Goal: Information Seeking & Learning: Compare options

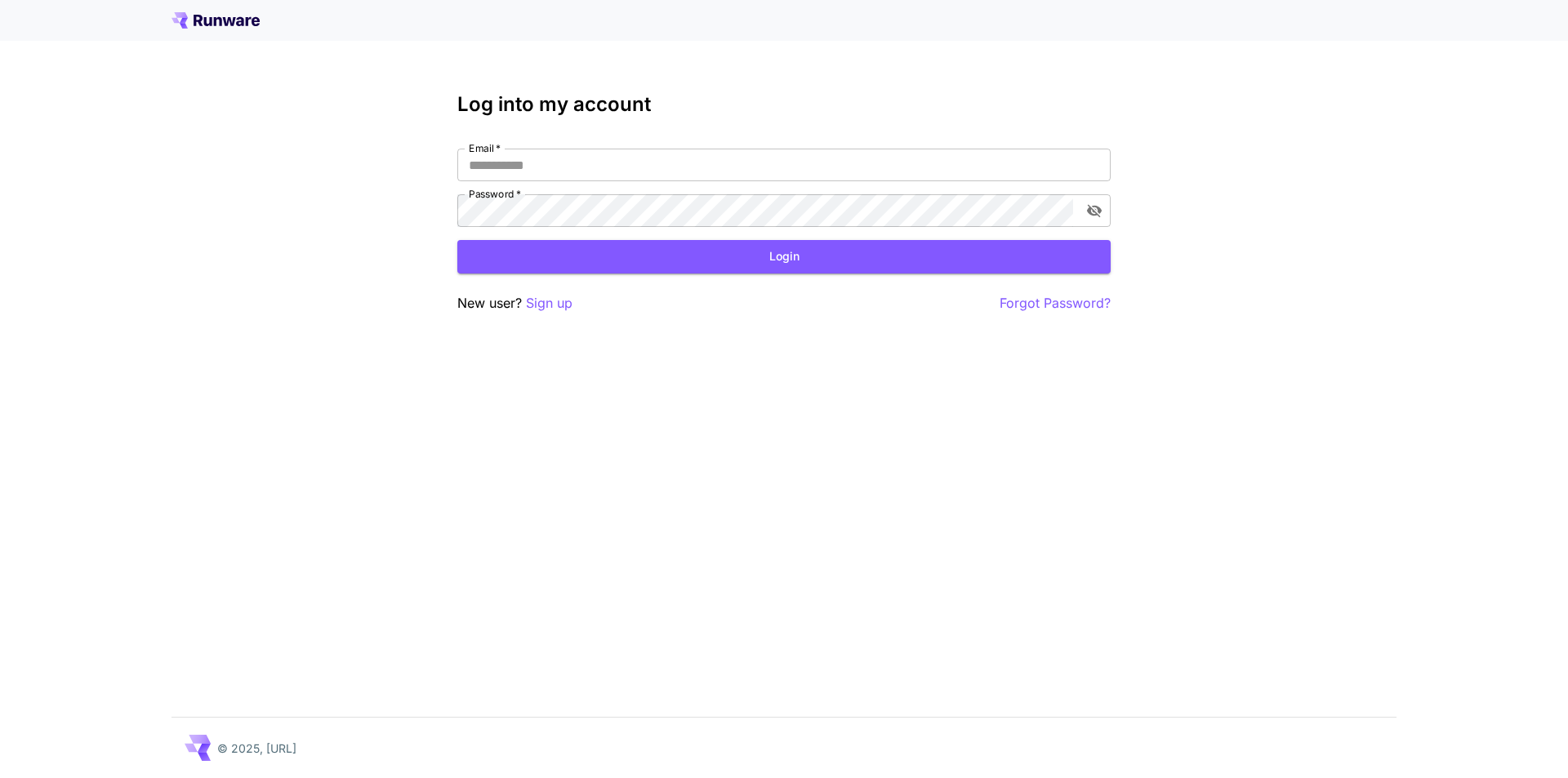
type input "**********"
click at [339, 247] on div "**********" at bounding box center [784, 389] width 1568 height 778
click at [775, 263] on button "Login" at bounding box center [783, 256] width 653 height 33
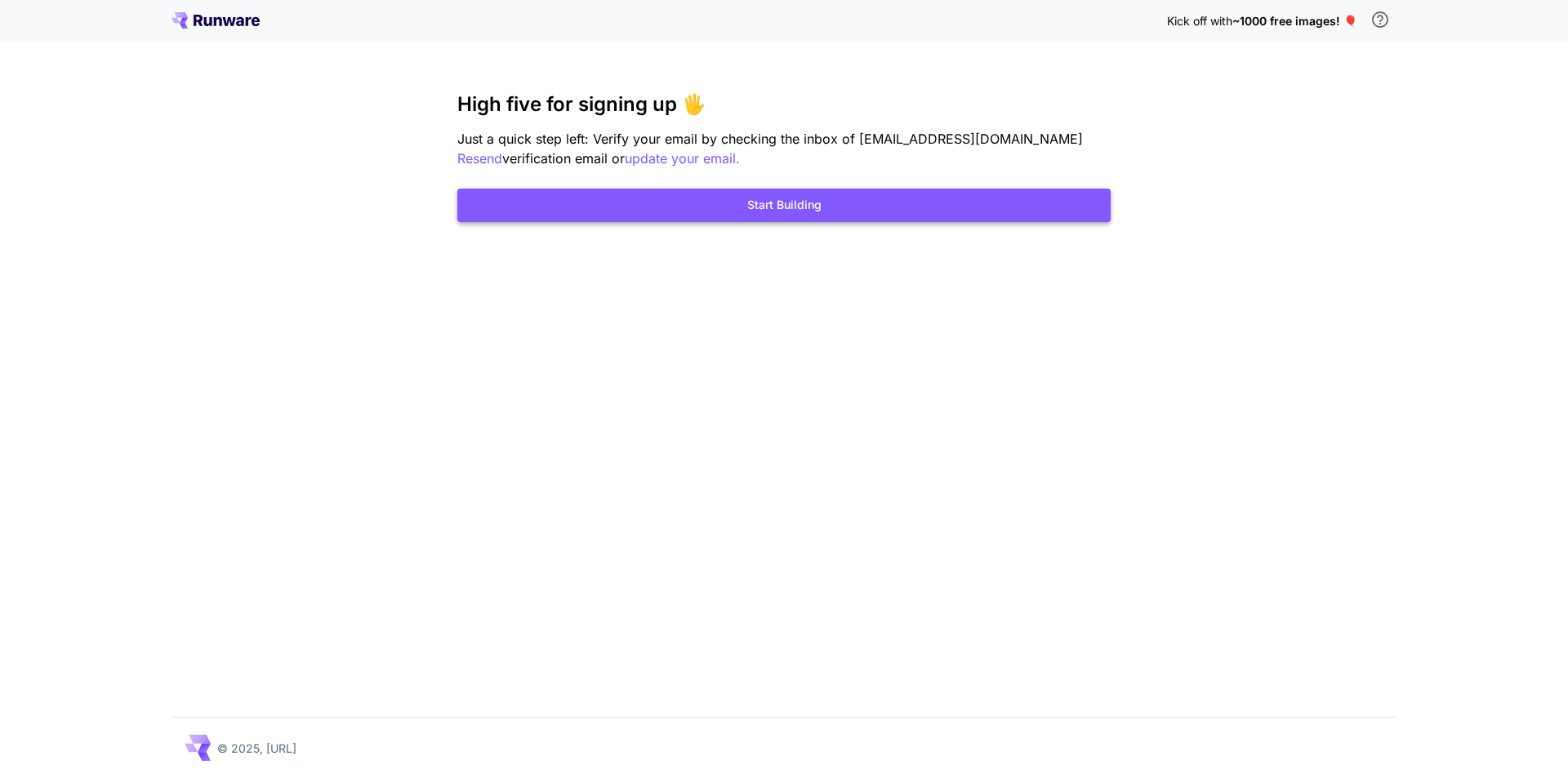
click at [864, 212] on button "Start Building" at bounding box center [783, 204] width 653 height 33
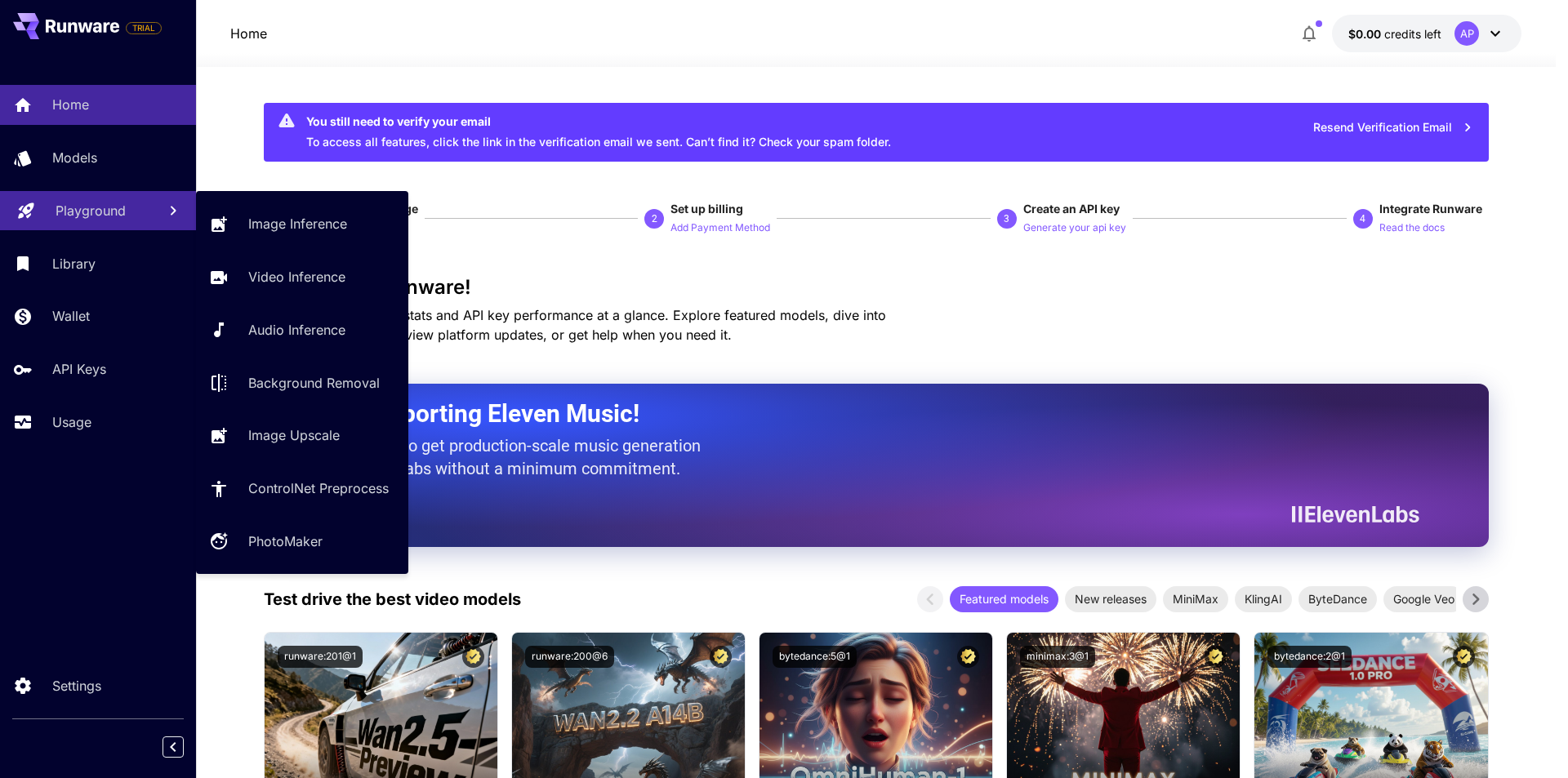
click at [119, 206] on p "Playground" at bounding box center [90, 210] width 70 height 20
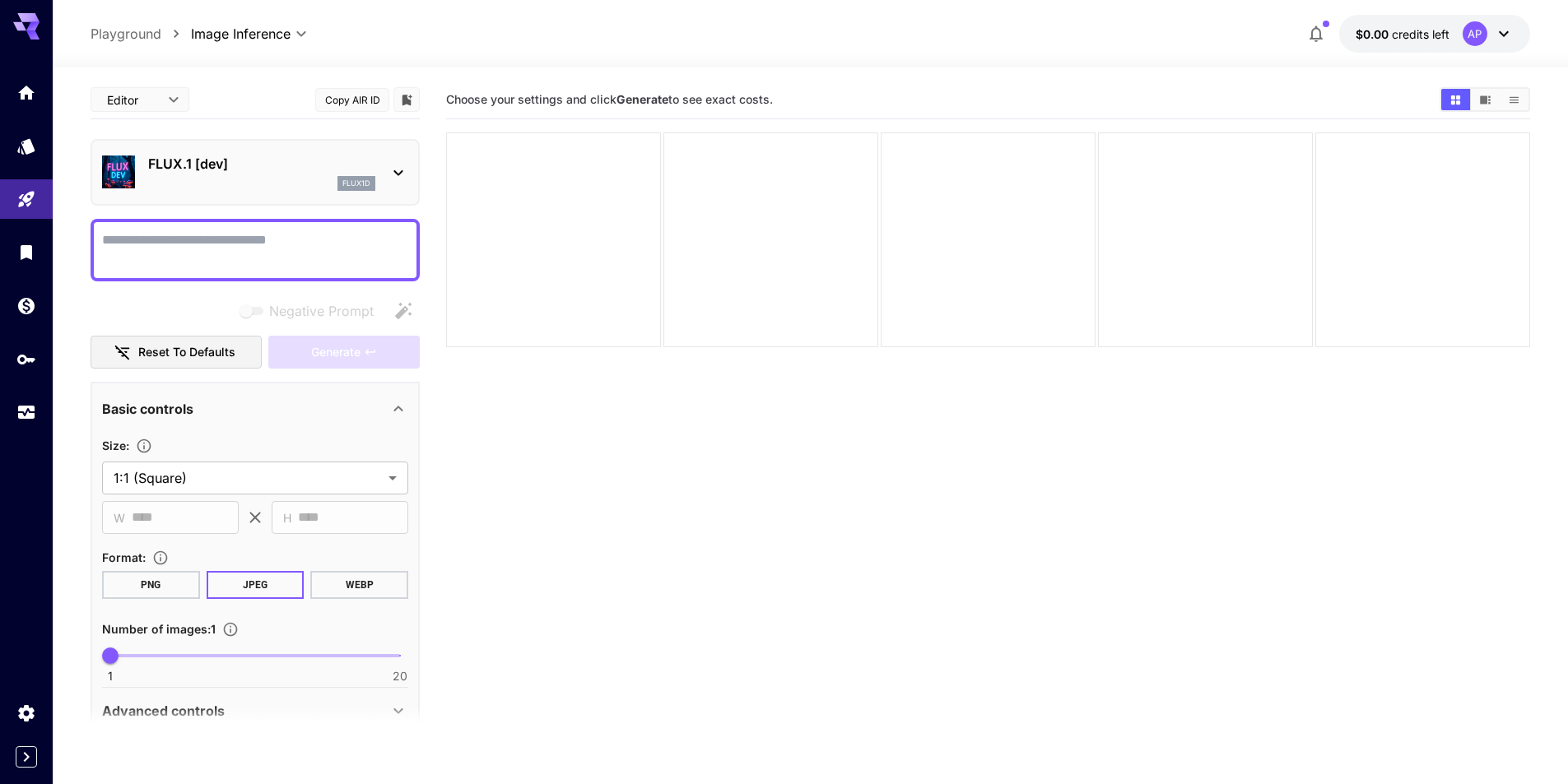
drag, startPoint x: 18, startPoint y: 27, endPoint x: 11, endPoint y: 17, distance: 12.2
click at [10, 17] on div at bounding box center [26, 19] width 53 height 39
click at [25, 21] on icon at bounding box center [26, 22] width 26 height 17
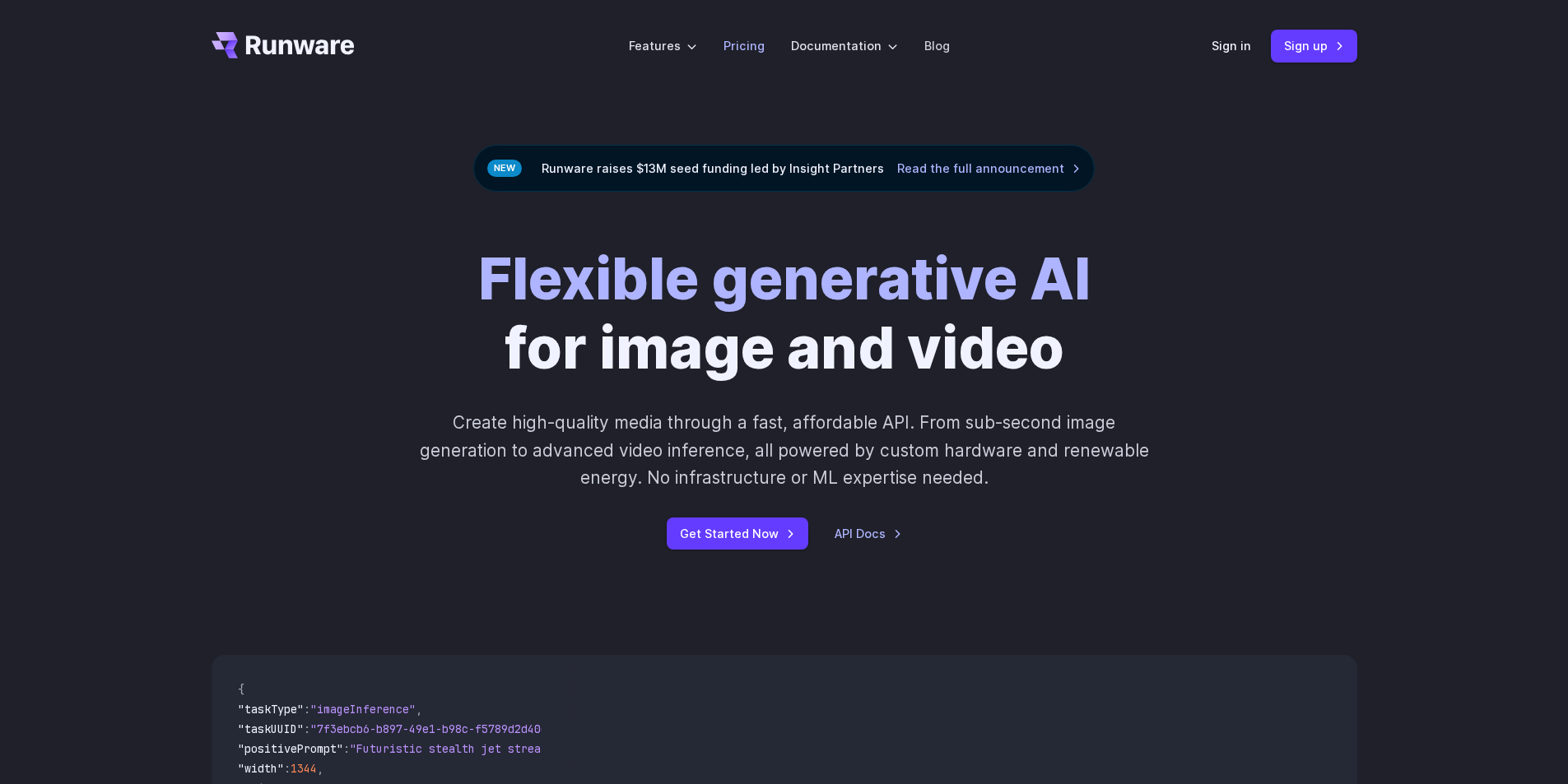
click at [731, 40] on link "Pricing" at bounding box center [743, 46] width 41 height 19
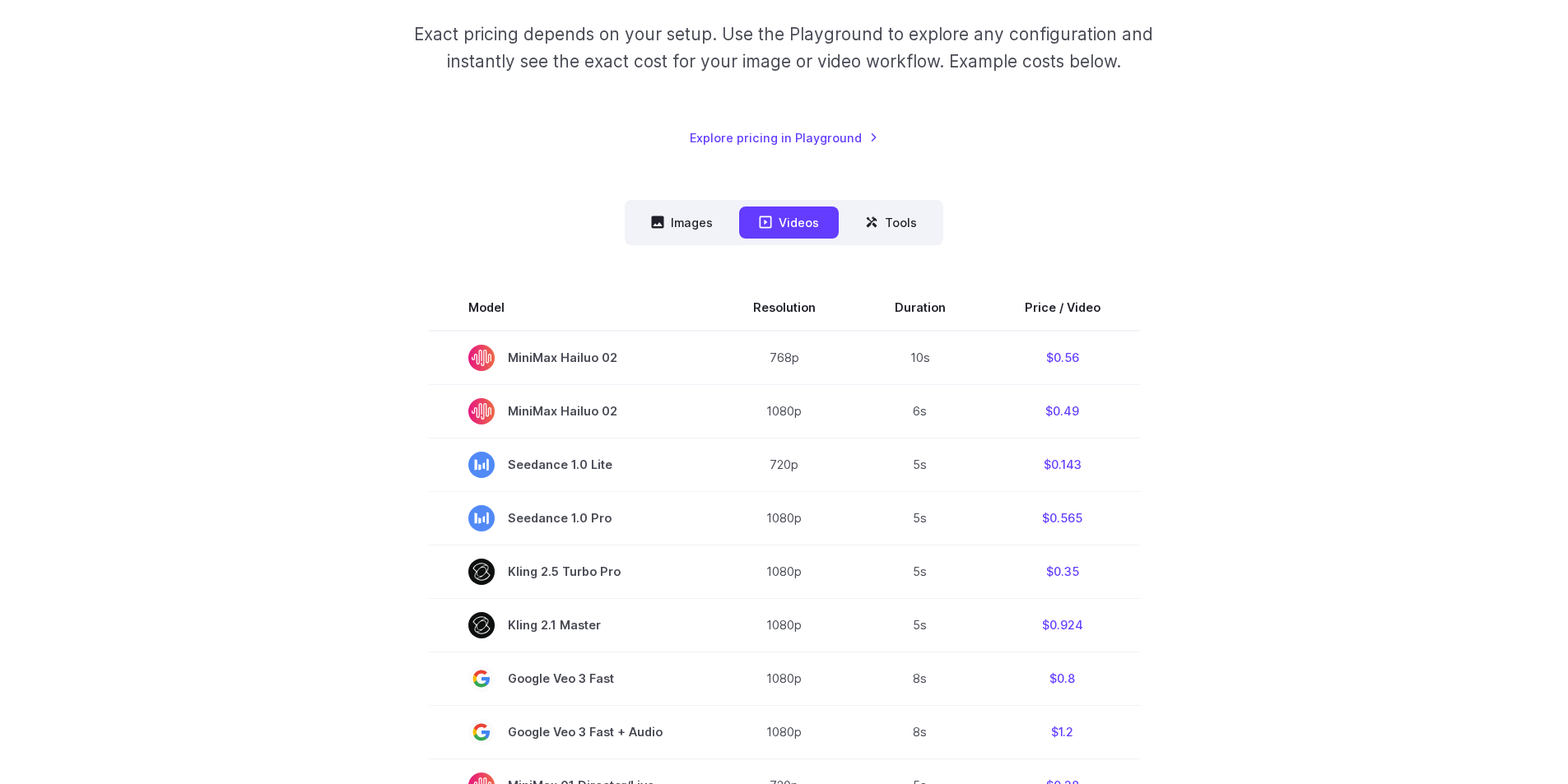
scroll to position [329, 0]
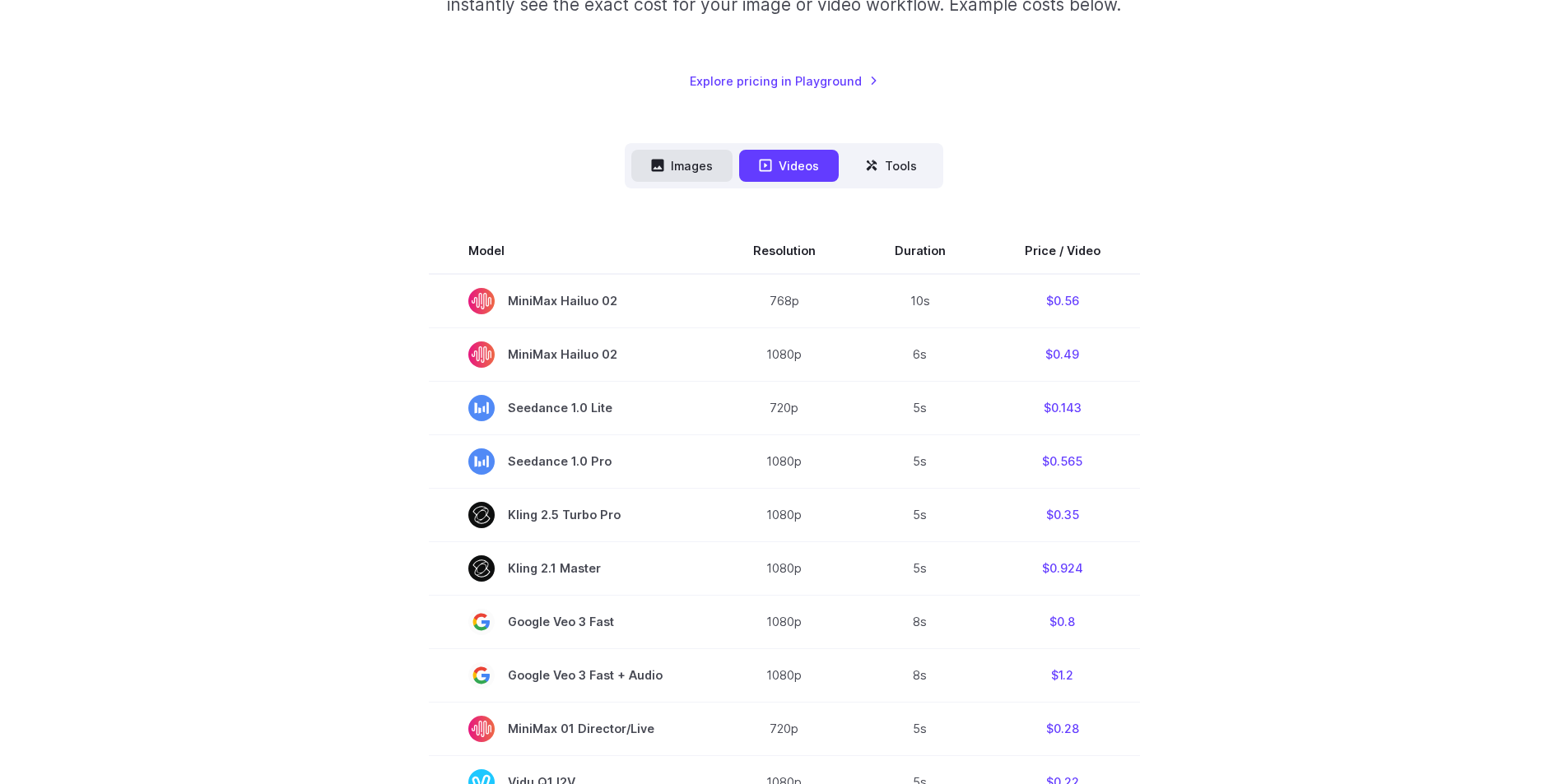
click at [664, 168] on icon at bounding box center [658, 166] width 13 height 13
click at [681, 165] on button "Images" at bounding box center [682, 166] width 102 height 33
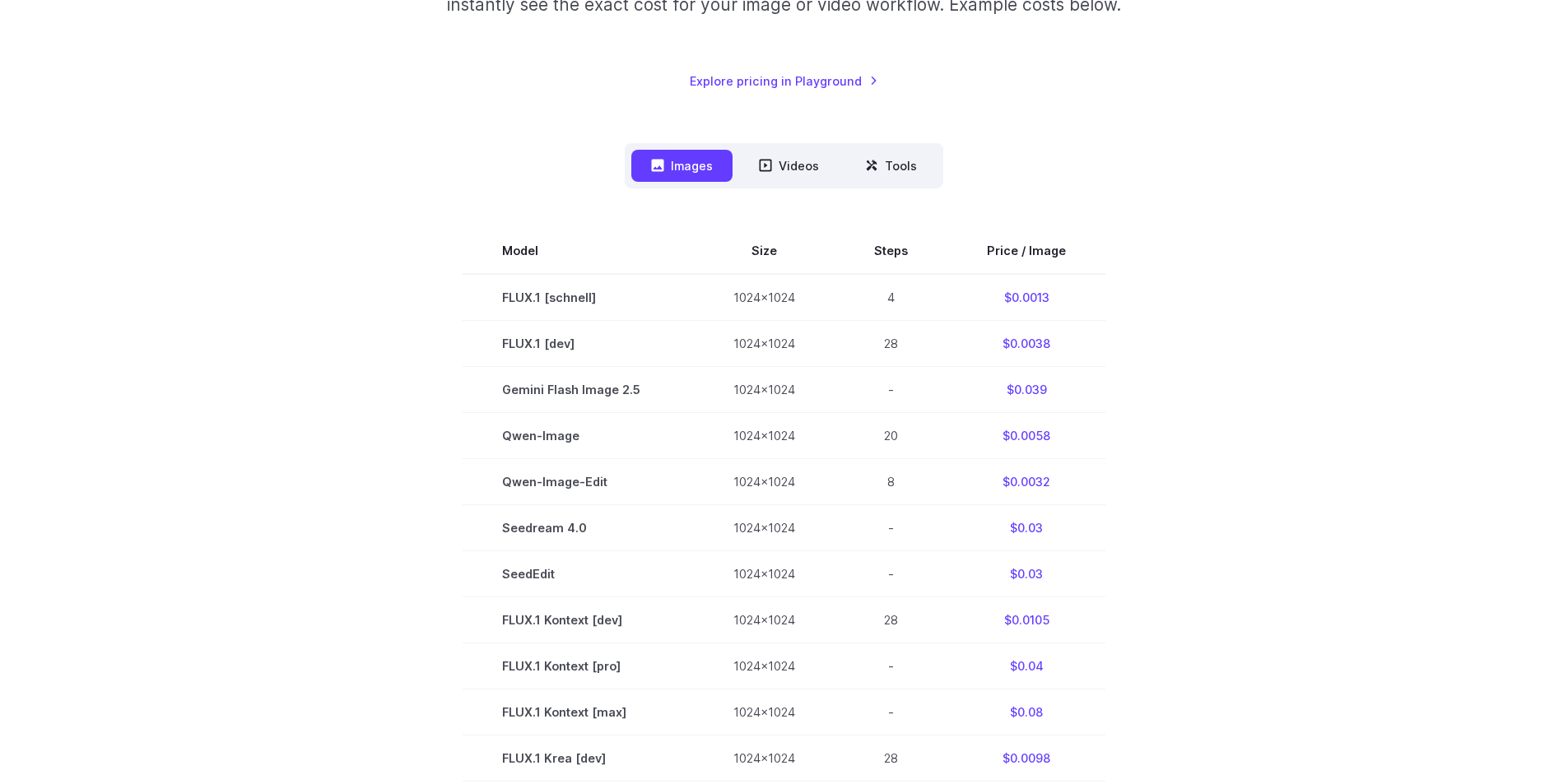
click at [397, 280] on section "Model Size Steps Price / Image FLUX.1 [schnell] 1024x1024 4 $0.0013 FLUX.1 [dev…" at bounding box center [784, 711] width 1146 height 968
click at [1202, 353] on section "Model Size Steps Price / Image FLUX.1 [schnell] 1024x1024 4 $0.0013 FLUX.1 [dev…" at bounding box center [784, 711] width 1146 height 968
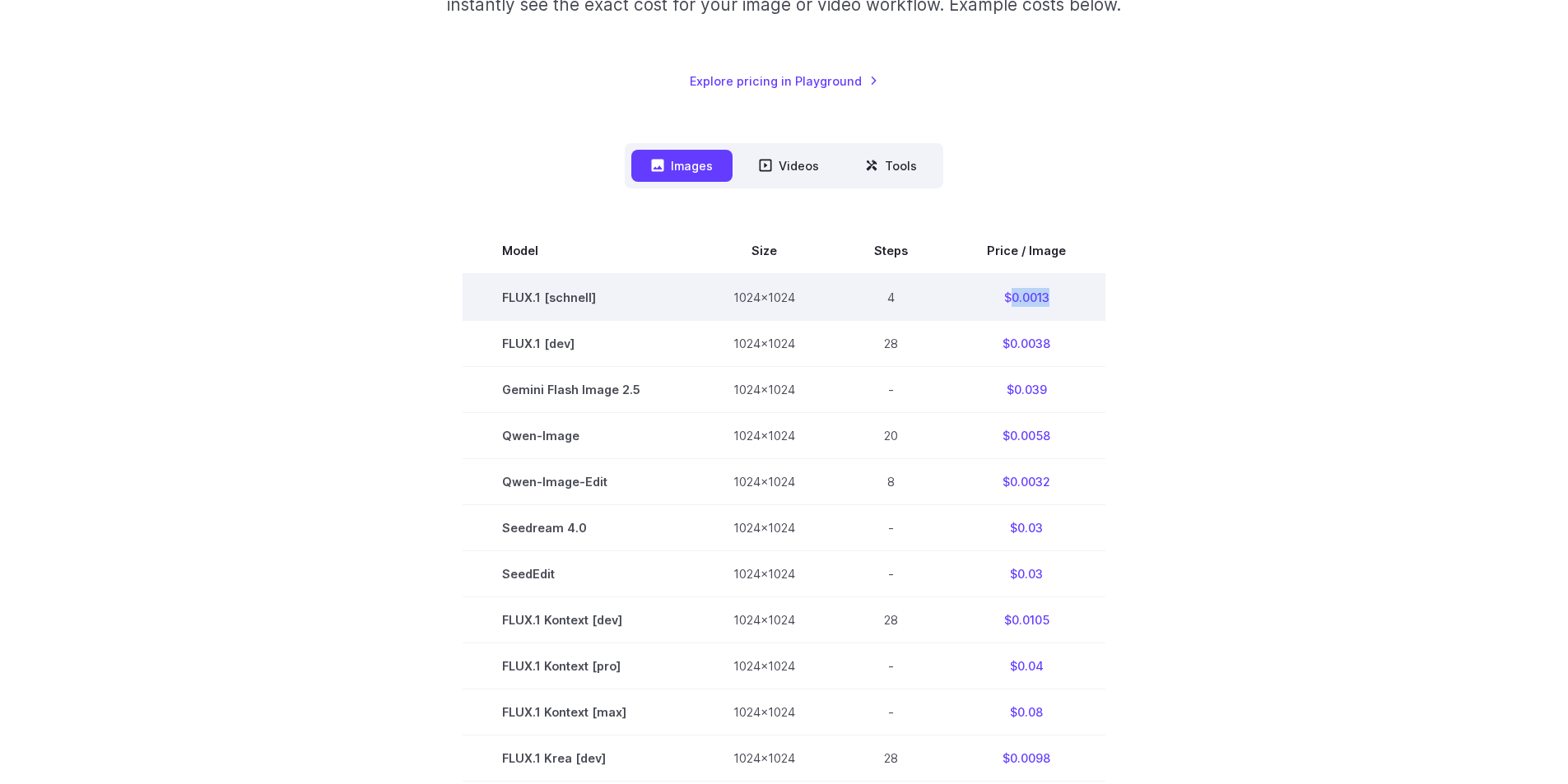
drag, startPoint x: 1017, startPoint y: 300, endPoint x: 1051, endPoint y: 298, distance: 34.1
click at [1051, 298] on td "$0.0013" at bounding box center [1026, 297] width 158 height 47
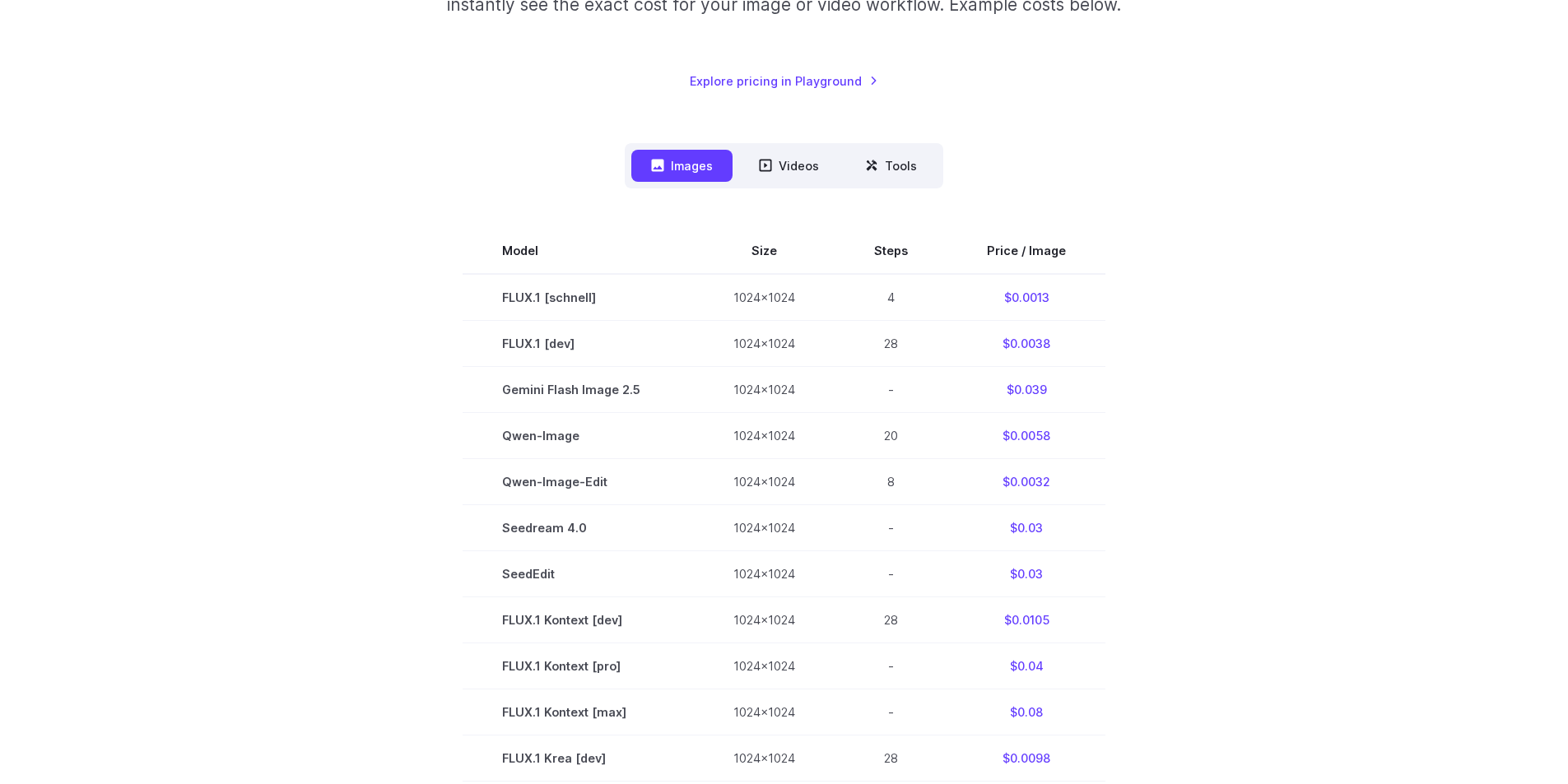
click at [1358, 349] on div "Pricing based on what you use Exact pricing depends on your setup. Use the Play…" at bounding box center [784, 555] width 1185 height 1427
click at [1361, 349] on div "Pricing based on what you use Exact pricing depends on your setup. Use the Play…" at bounding box center [784, 555] width 1185 height 1427
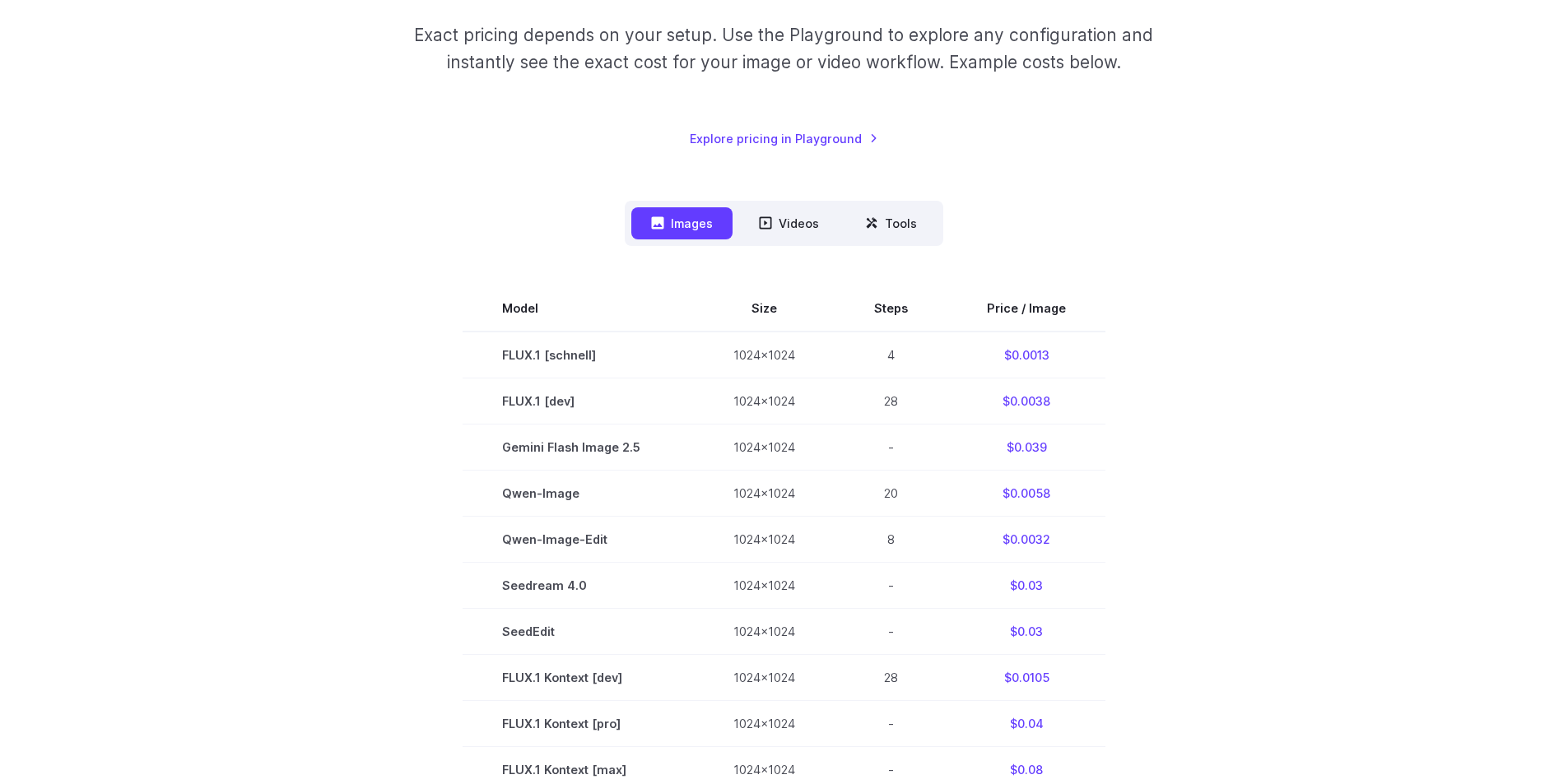
scroll to position [0, 0]
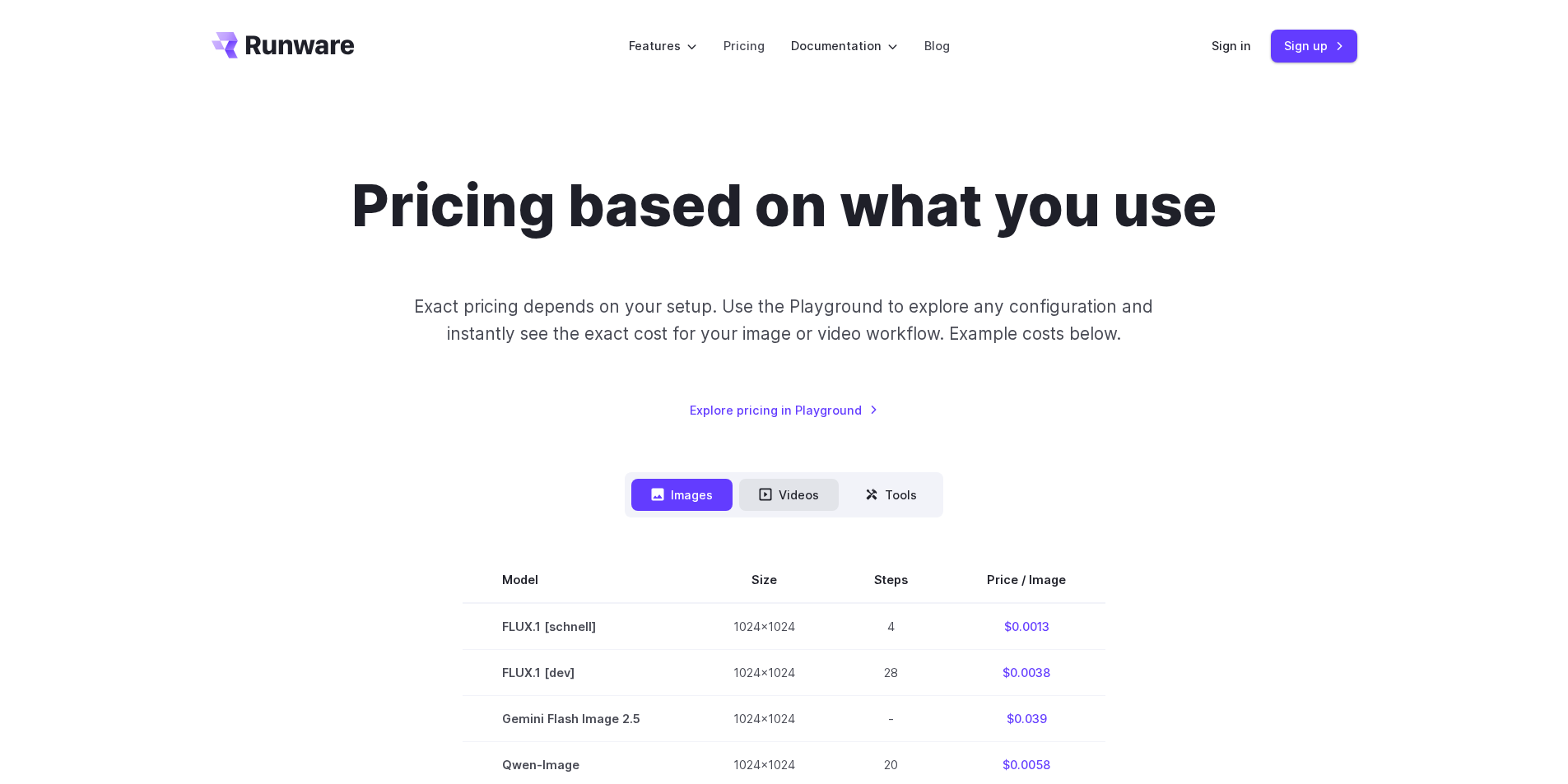
click at [795, 490] on button "Videos" at bounding box center [789, 495] width 100 height 33
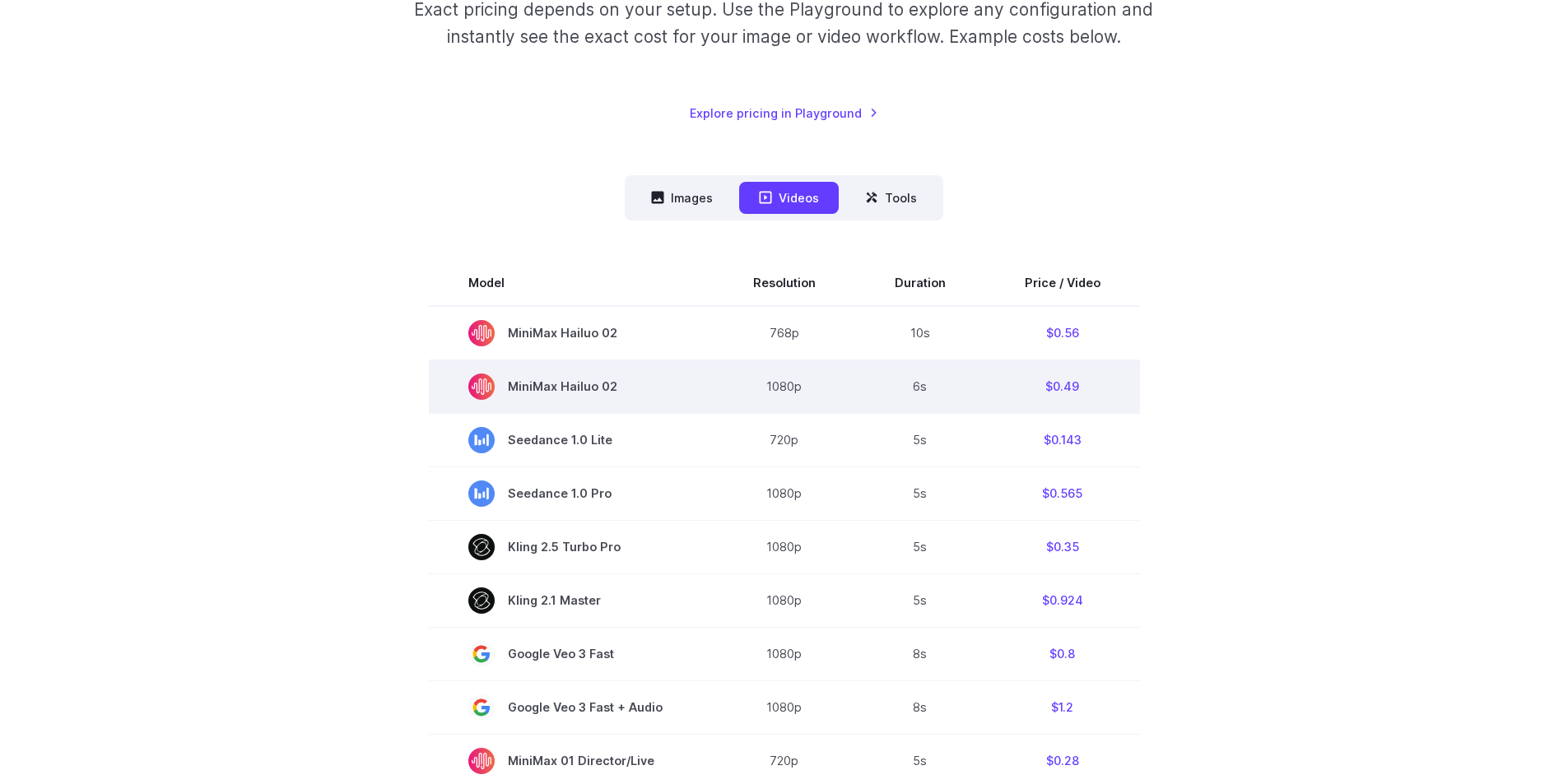
scroll to position [329, 0]
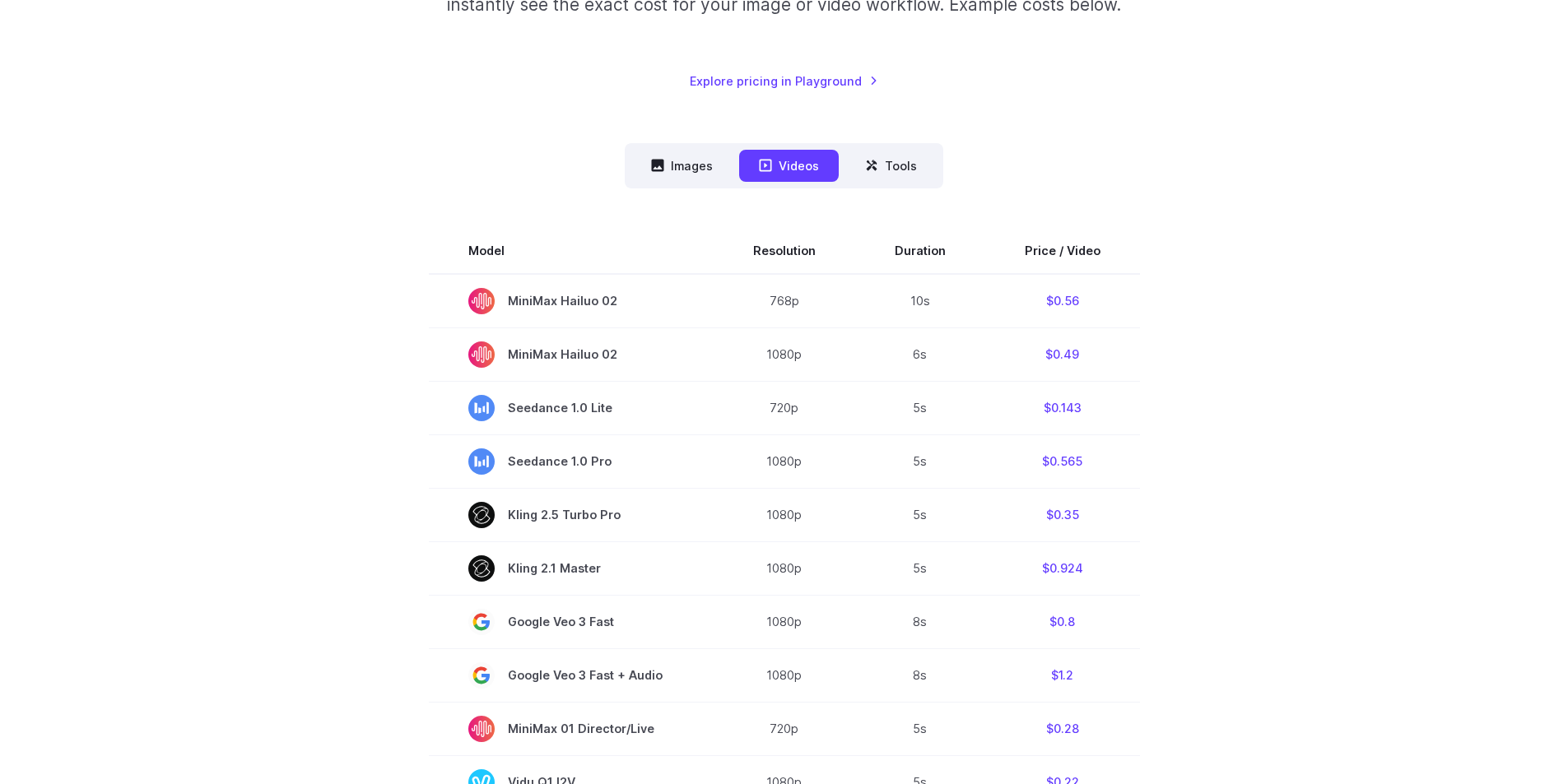
click at [1420, 493] on div "Pricing based on what you use Exact pricing depends on your setup. Use the Play…" at bounding box center [784, 656] width 1568 height 1785
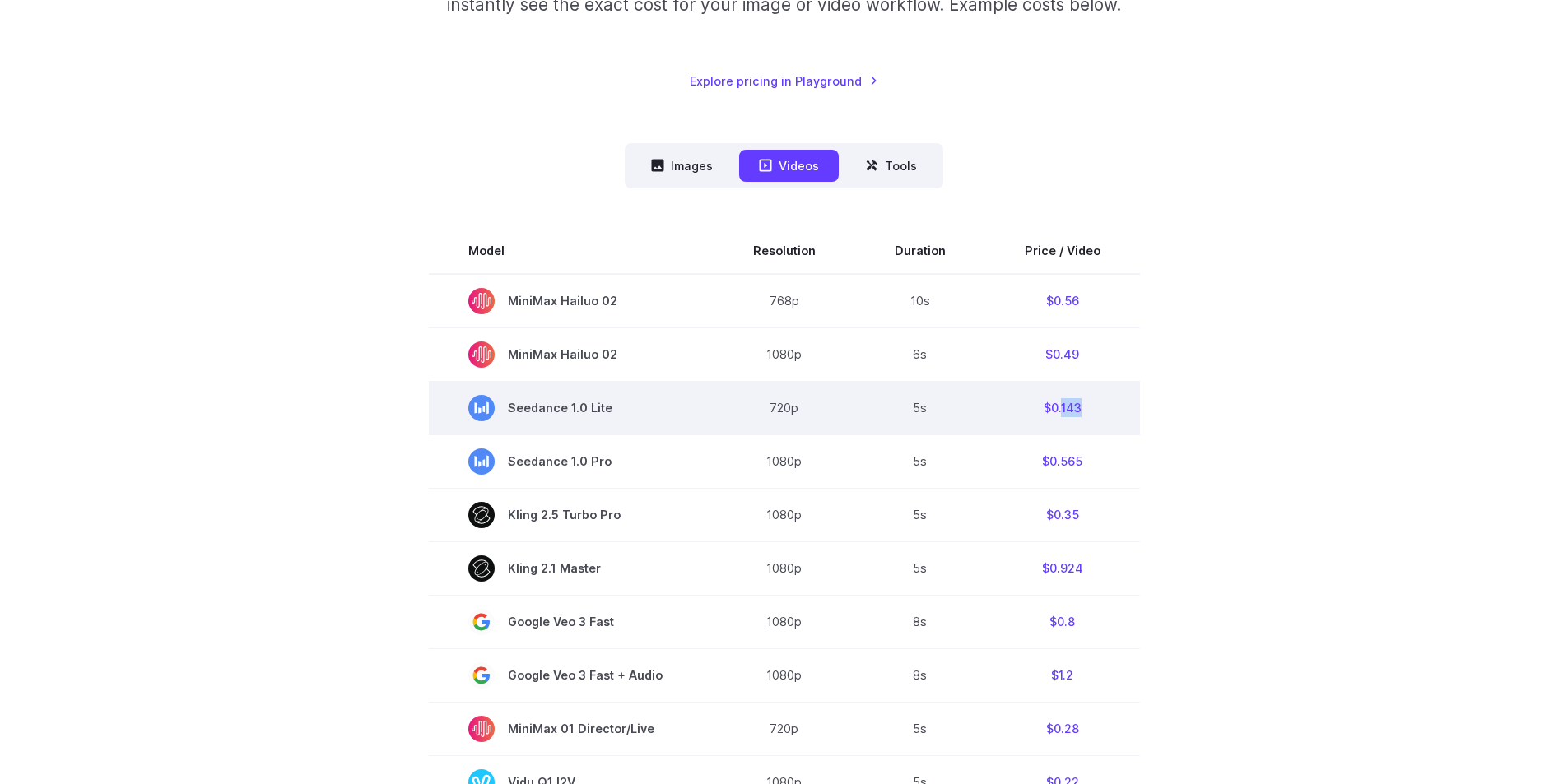
drag, startPoint x: 1057, startPoint y: 412, endPoint x: 1078, endPoint y: 411, distance: 21.0
click at [1078, 411] on td "$0.143" at bounding box center [1062, 408] width 155 height 54
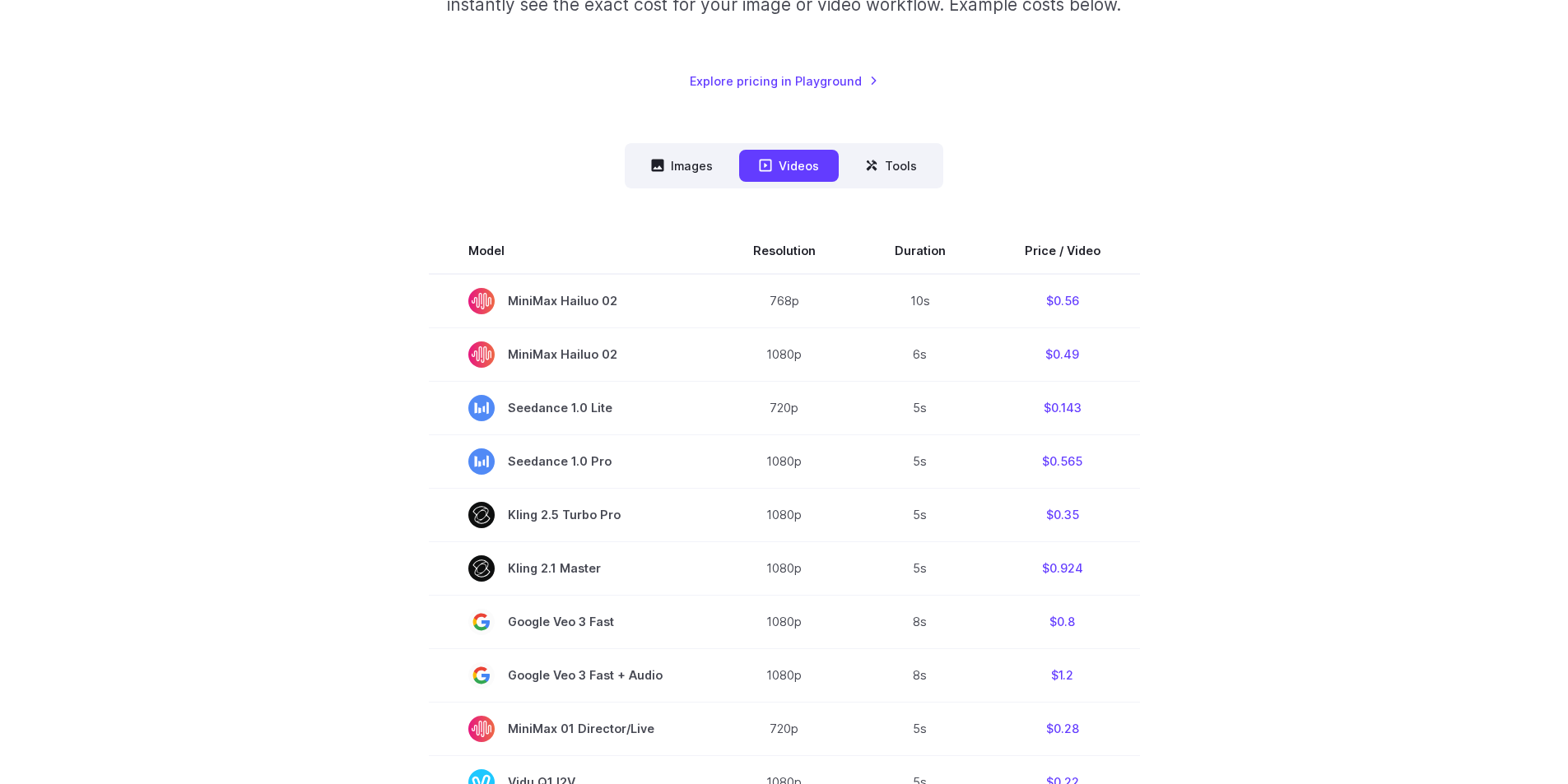
click at [1278, 159] on div "Images Videos Tools ****** ****** ***** Model Size Steps Price / Image FLUX.1 […" at bounding box center [784, 769] width 1146 height 1253
click at [889, 163] on button "Tools" at bounding box center [890, 166] width 91 height 33
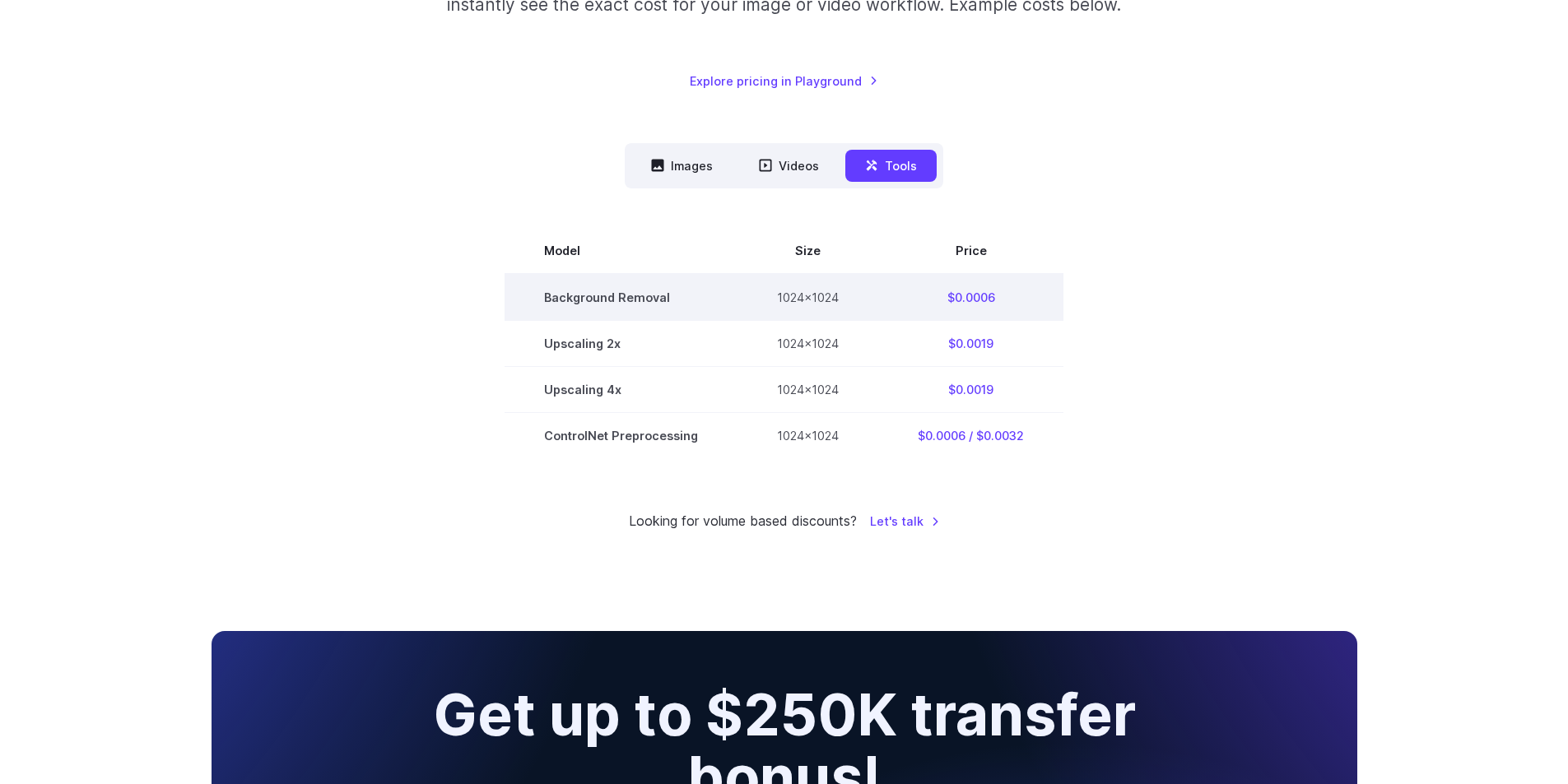
click at [675, 291] on td "Background Removal" at bounding box center [621, 297] width 233 height 47
click at [977, 300] on td "$0.0006" at bounding box center [970, 297] width 185 height 47
click at [978, 300] on td "$0.0006" at bounding box center [970, 297] width 185 height 47
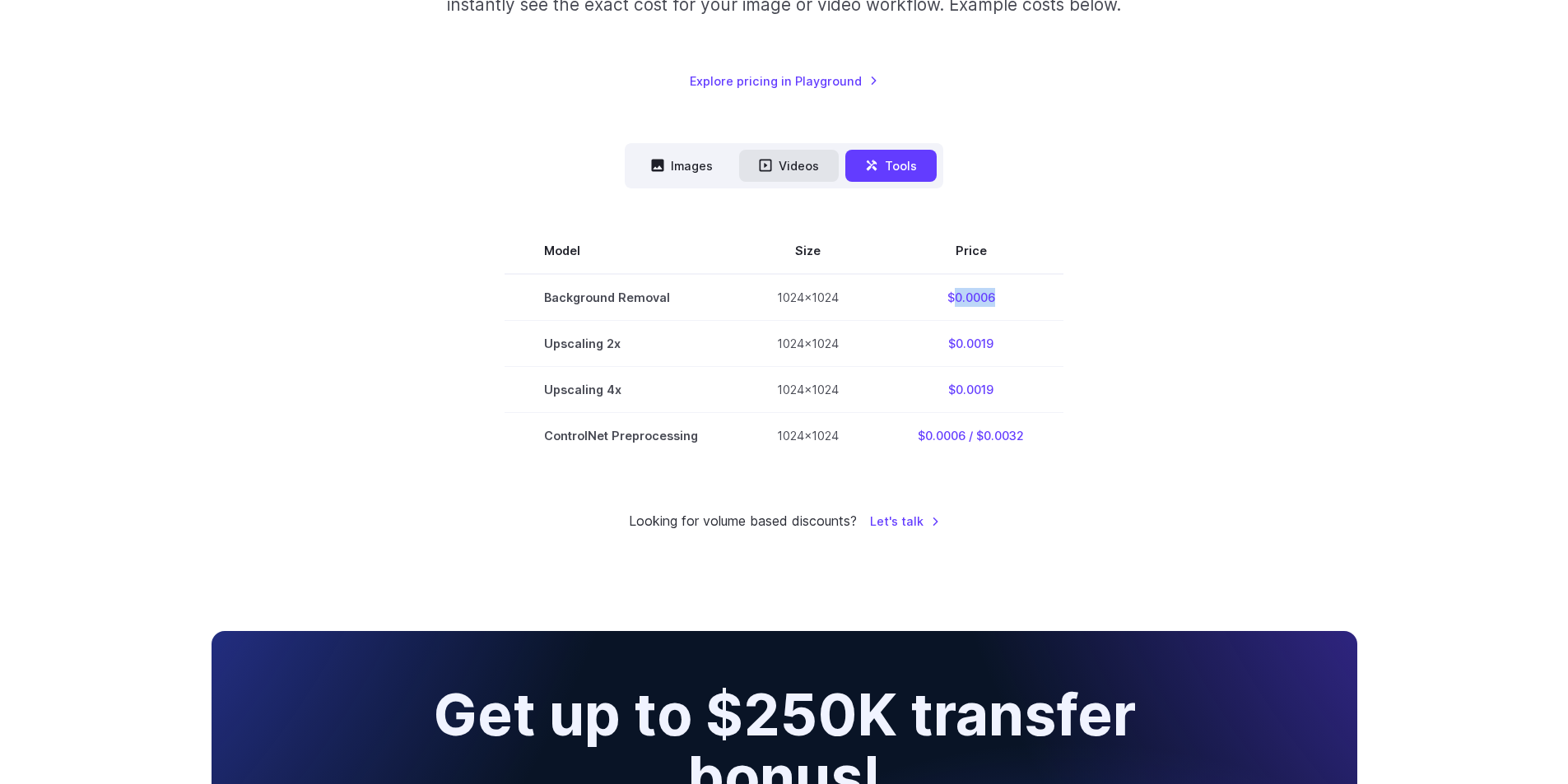
click at [762, 172] on button "Videos" at bounding box center [789, 166] width 100 height 33
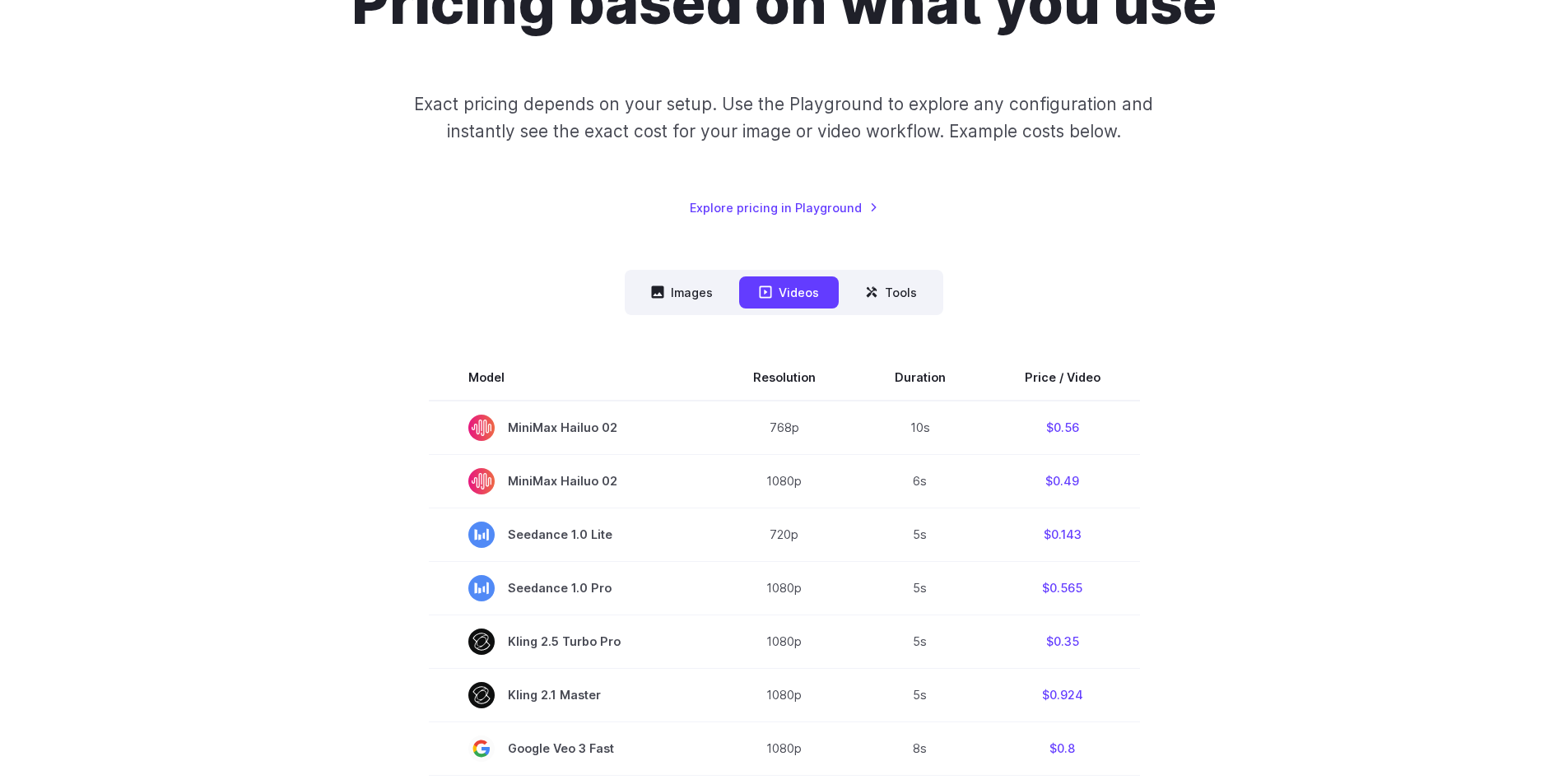
scroll to position [165, 0]
